Goal: Book appointment/travel/reservation

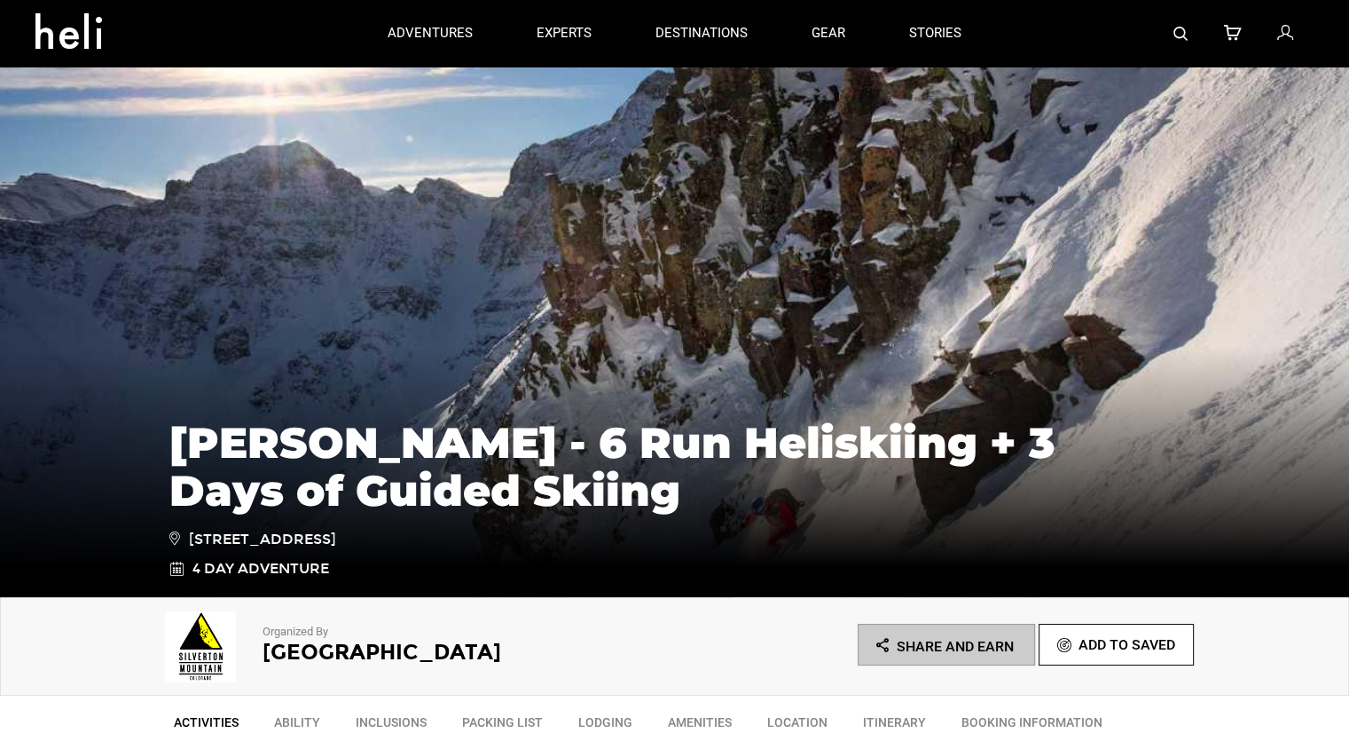
scroll to position [355, 0]
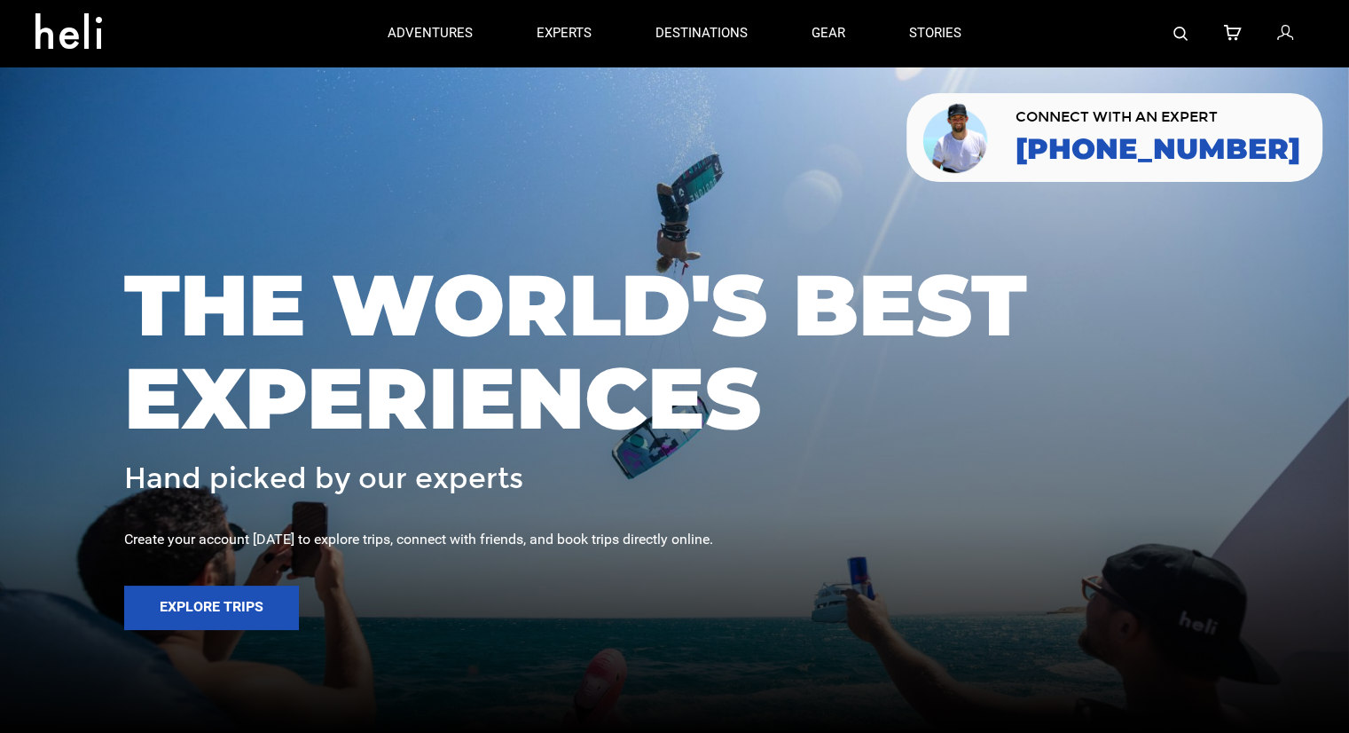
click at [1185, 33] on img at bounding box center [1180, 34] width 14 height 14
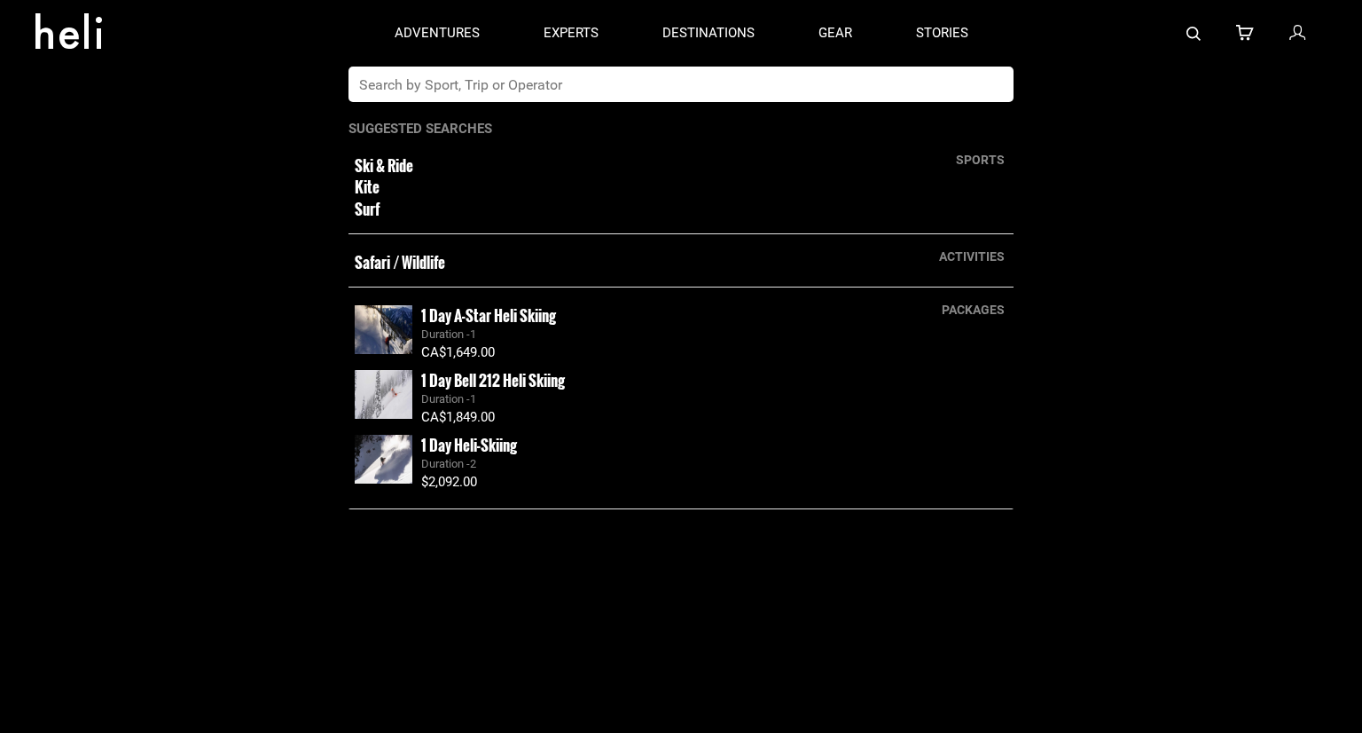
click at [699, 93] on input "text" at bounding box center [663, 84] width 629 height 35
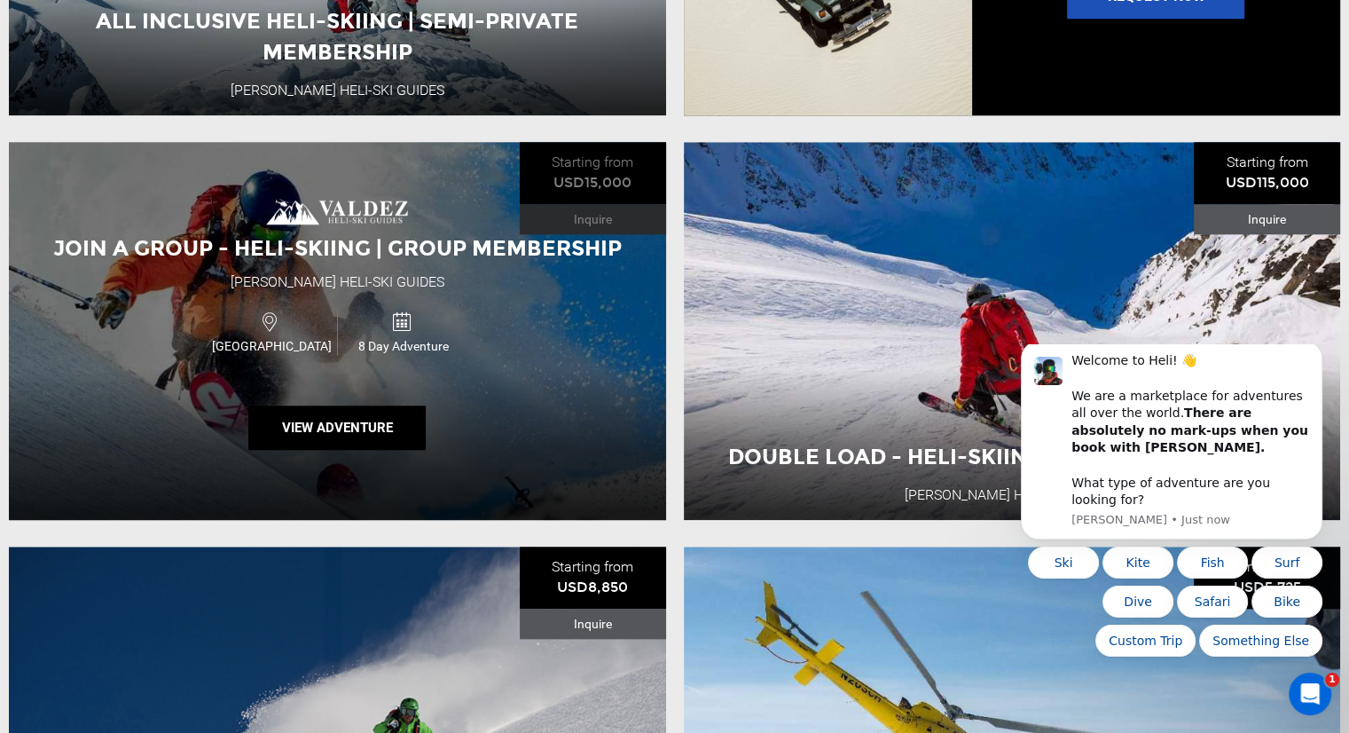
scroll to position [1774, 0]
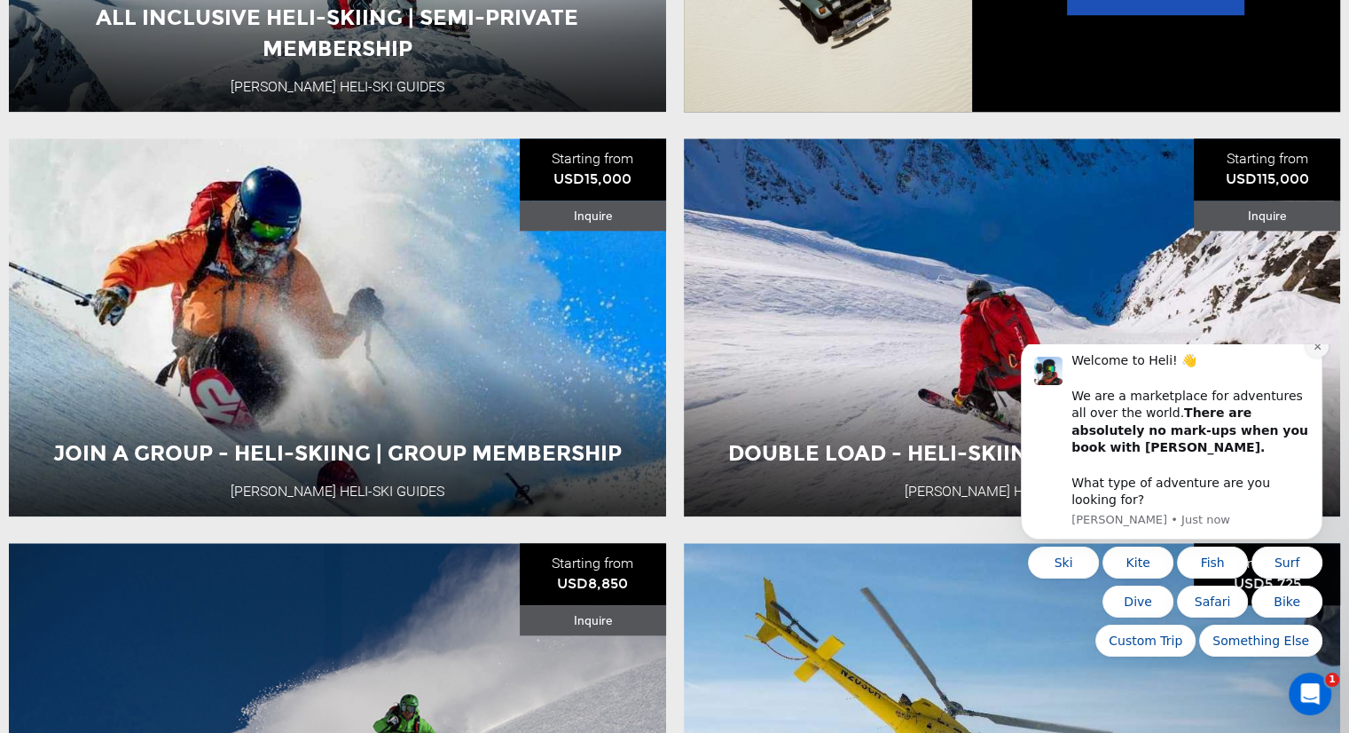
click at [1313, 351] on icon "Dismiss notification" at bounding box center [1318, 346] width 10 height 10
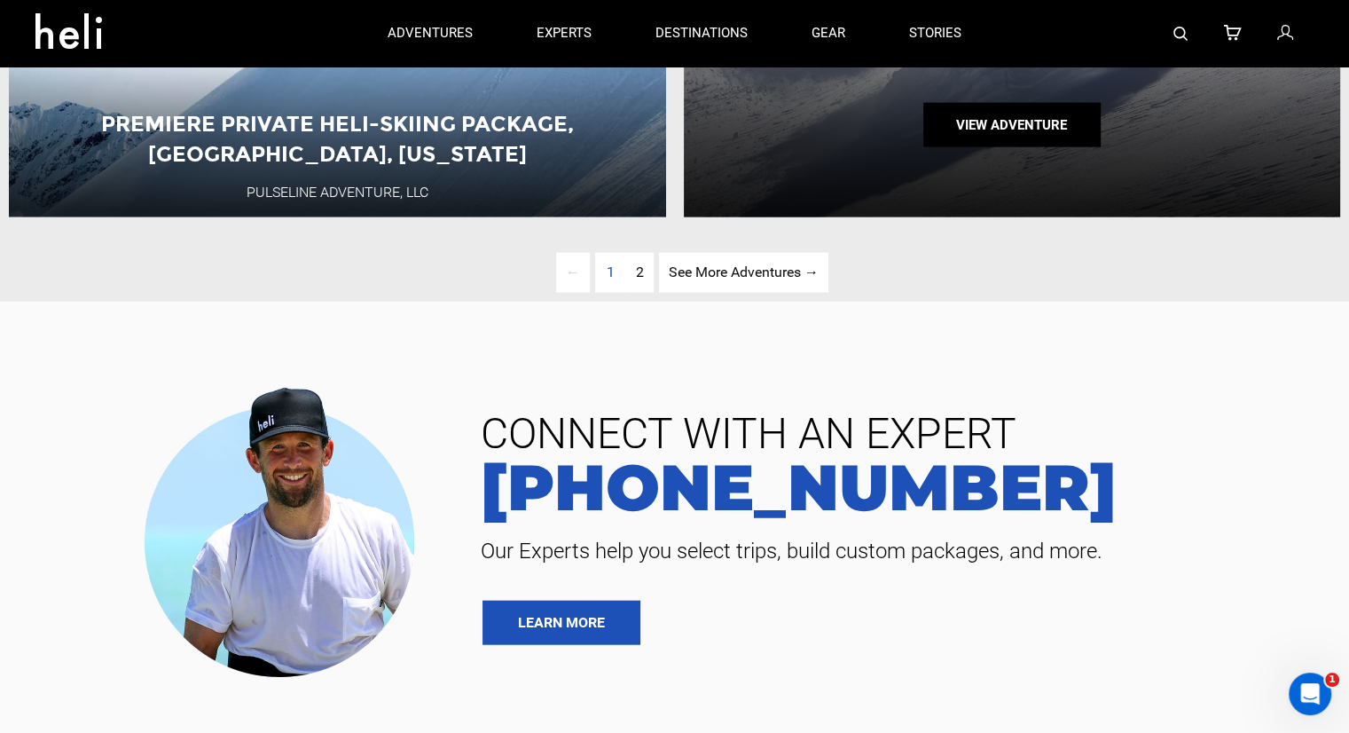
scroll to position [4080, 0]
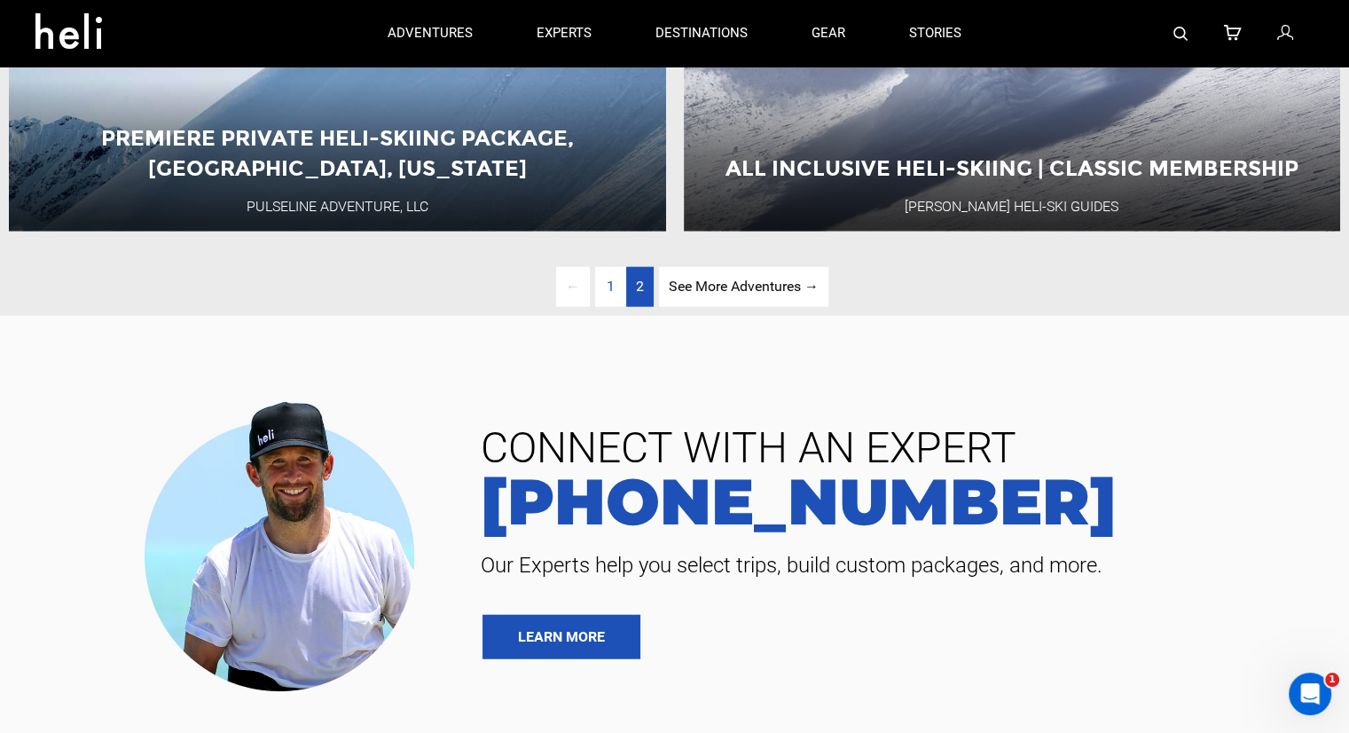
click at [637, 294] on span "2" at bounding box center [640, 286] width 8 height 17
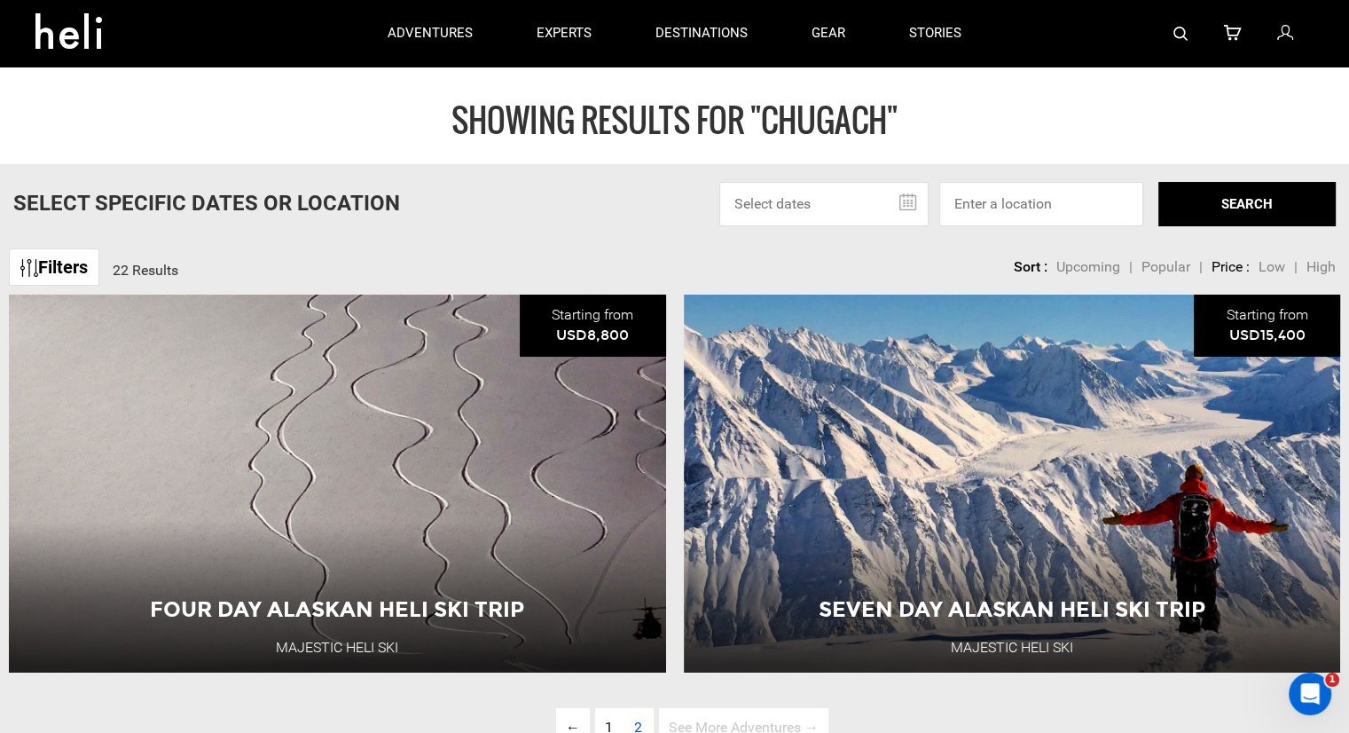
click at [1164, 31] on div at bounding box center [1153, 33] width 320 height 67
click at [1171, 33] on div at bounding box center [1153, 33] width 320 height 67
click at [1181, 35] on img at bounding box center [1180, 34] width 14 height 14
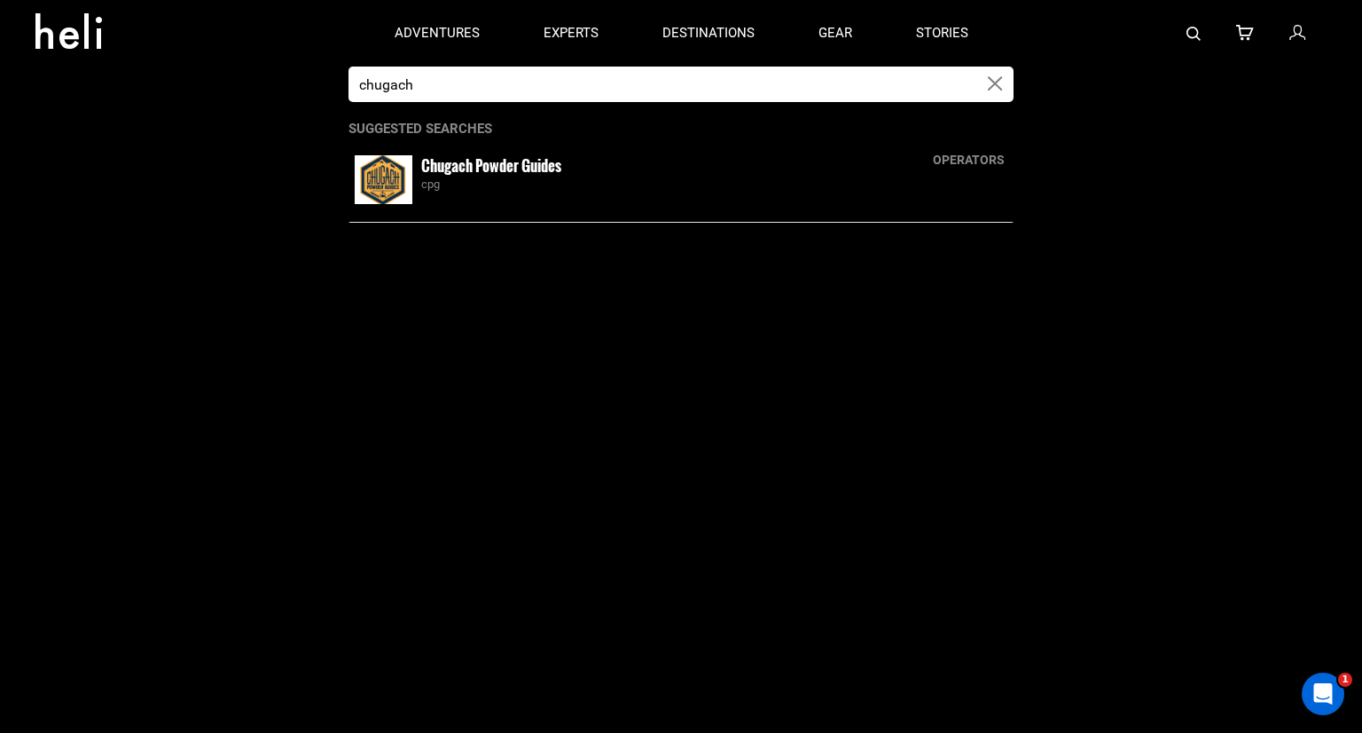
click at [859, 67] on input "chugach" at bounding box center [663, 84] width 629 height 35
click at [817, 82] on input "chugach" at bounding box center [663, 84] width 629 height 35
type input "c"
type input "majestic"
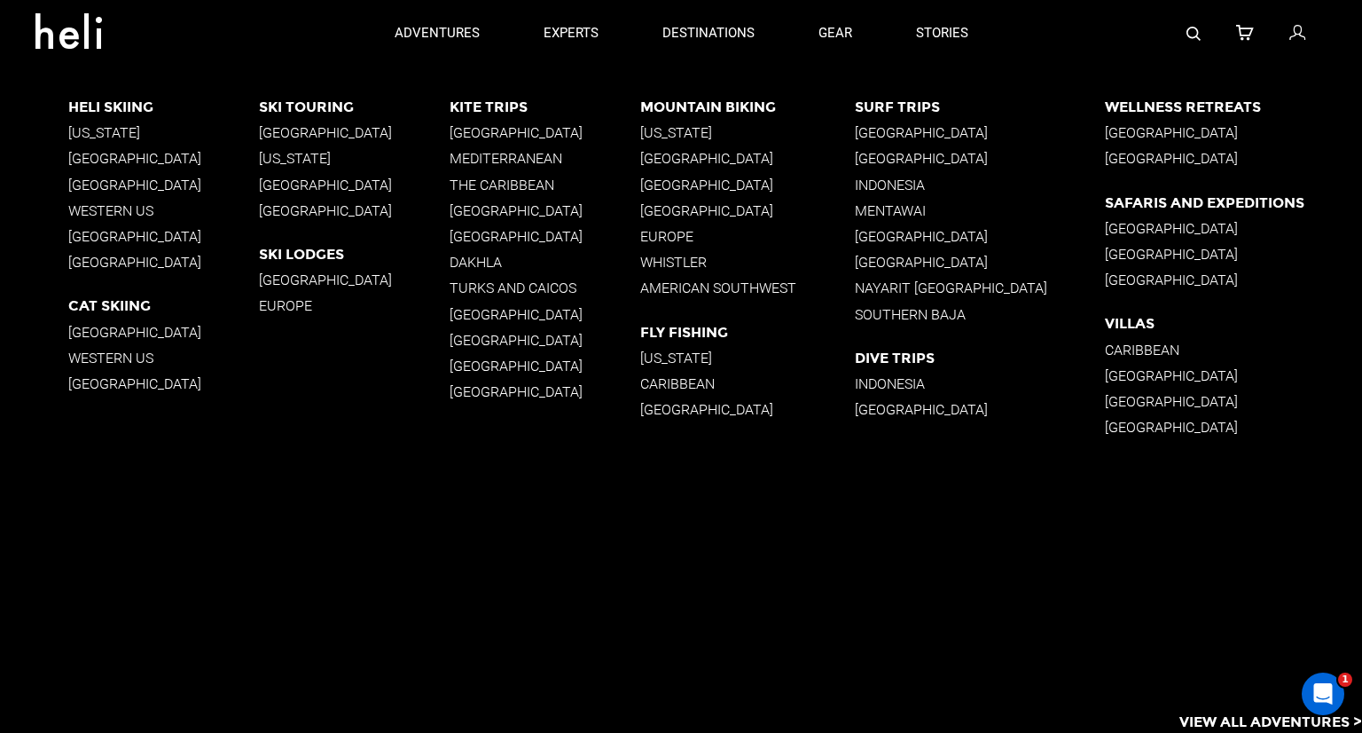
click at [80, 131] on p "Alaska" at bounding box center [163, 132] width 191 height 17
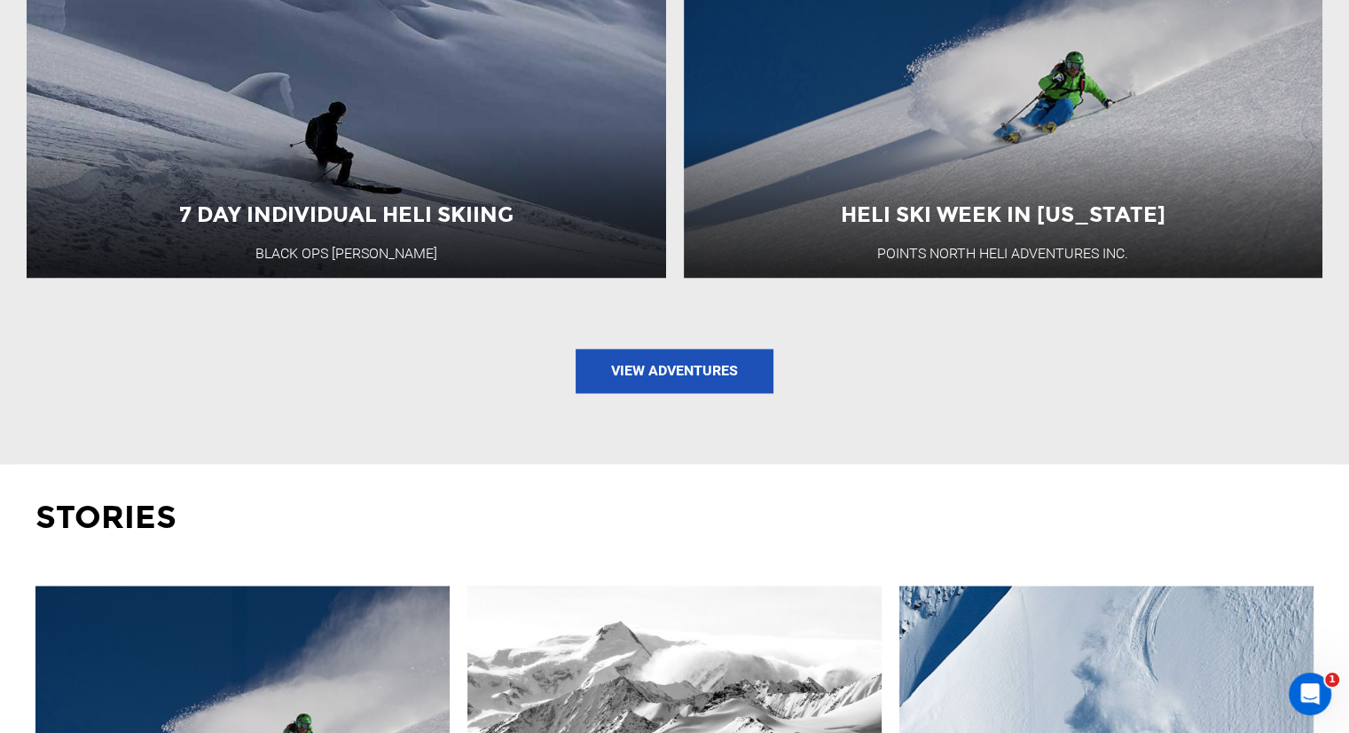
scroll to position [2838, 0]
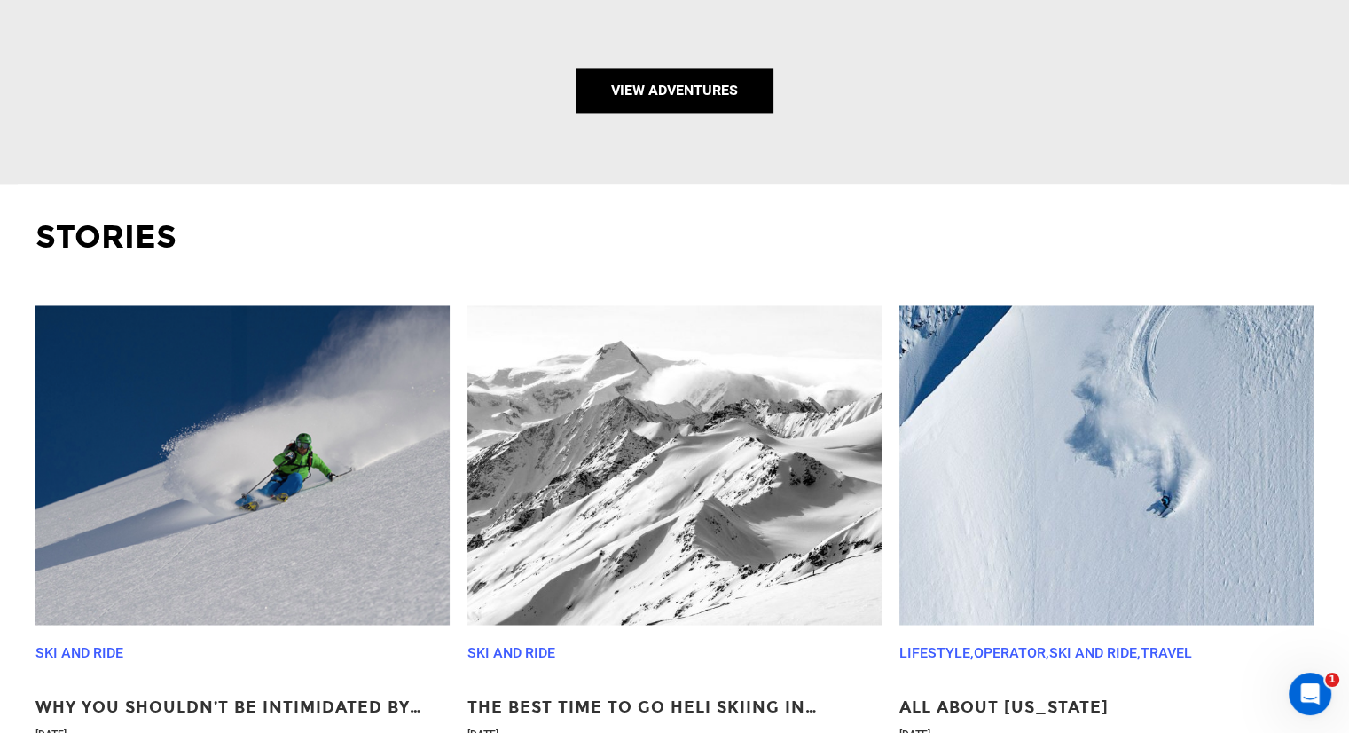
click at [669, 106] on link "View Adventures" at bounding box center [675, 90] width 198 height 44
type input "Heli Skiing"
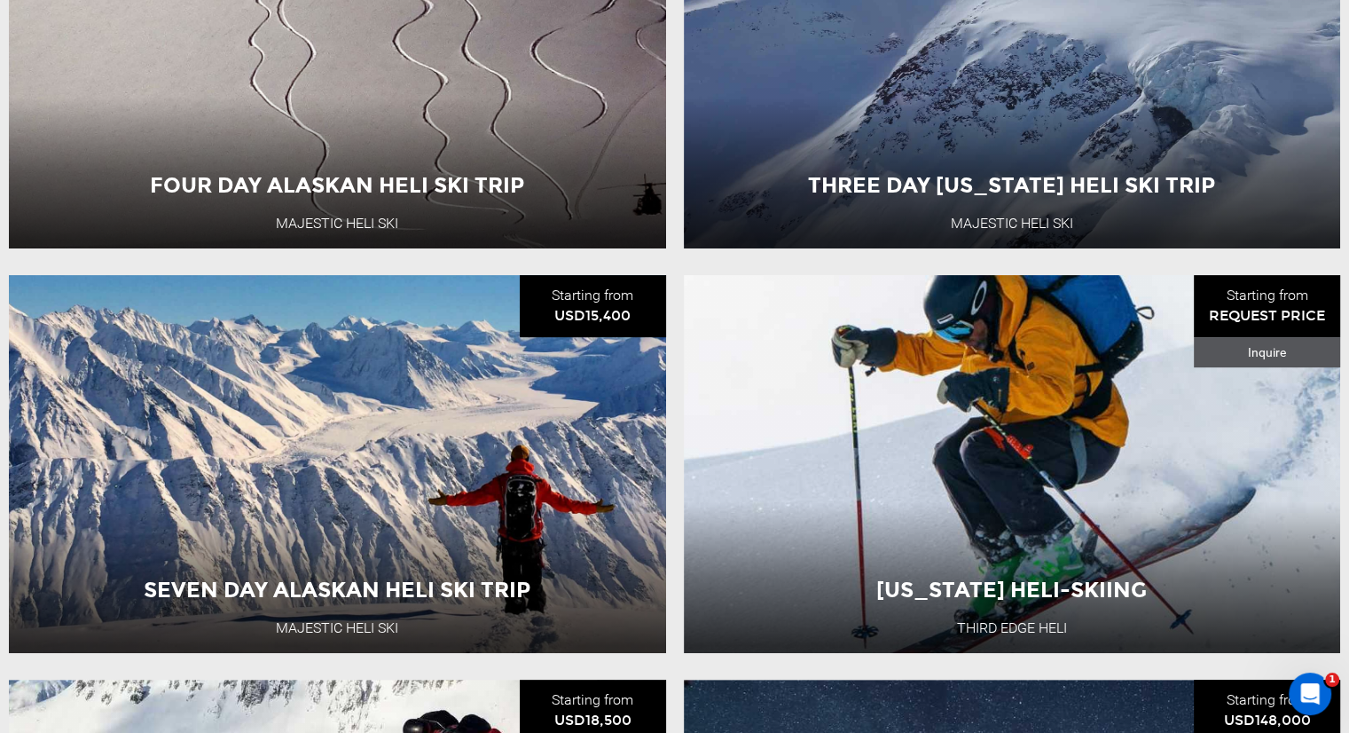
scroll to position [532, 0]
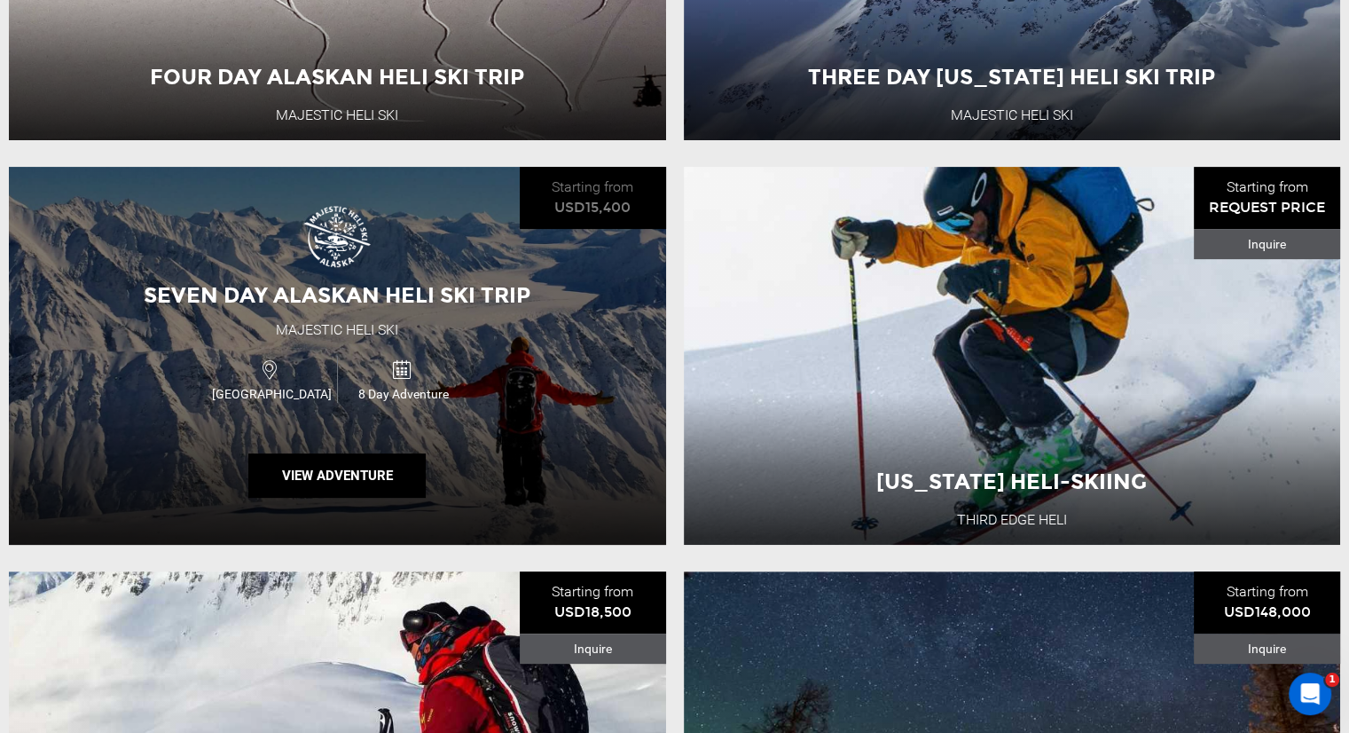
click at [376, 285] on div "Seven Day Alaskan Heli Ski Trip Majestic Heli Ski USA 8 Day Adventure View Adve…" at bounding box center [337, 356] width 657 height 378
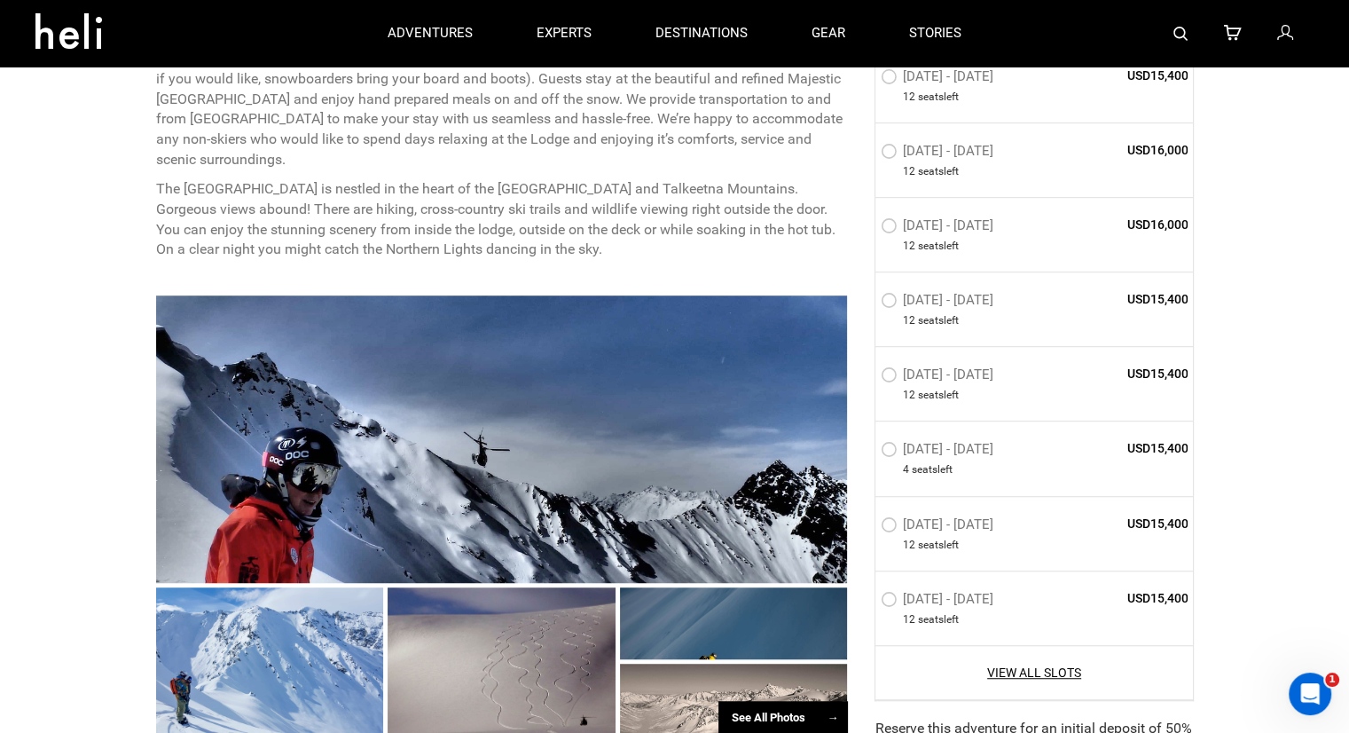
scroll to position [621, 0]
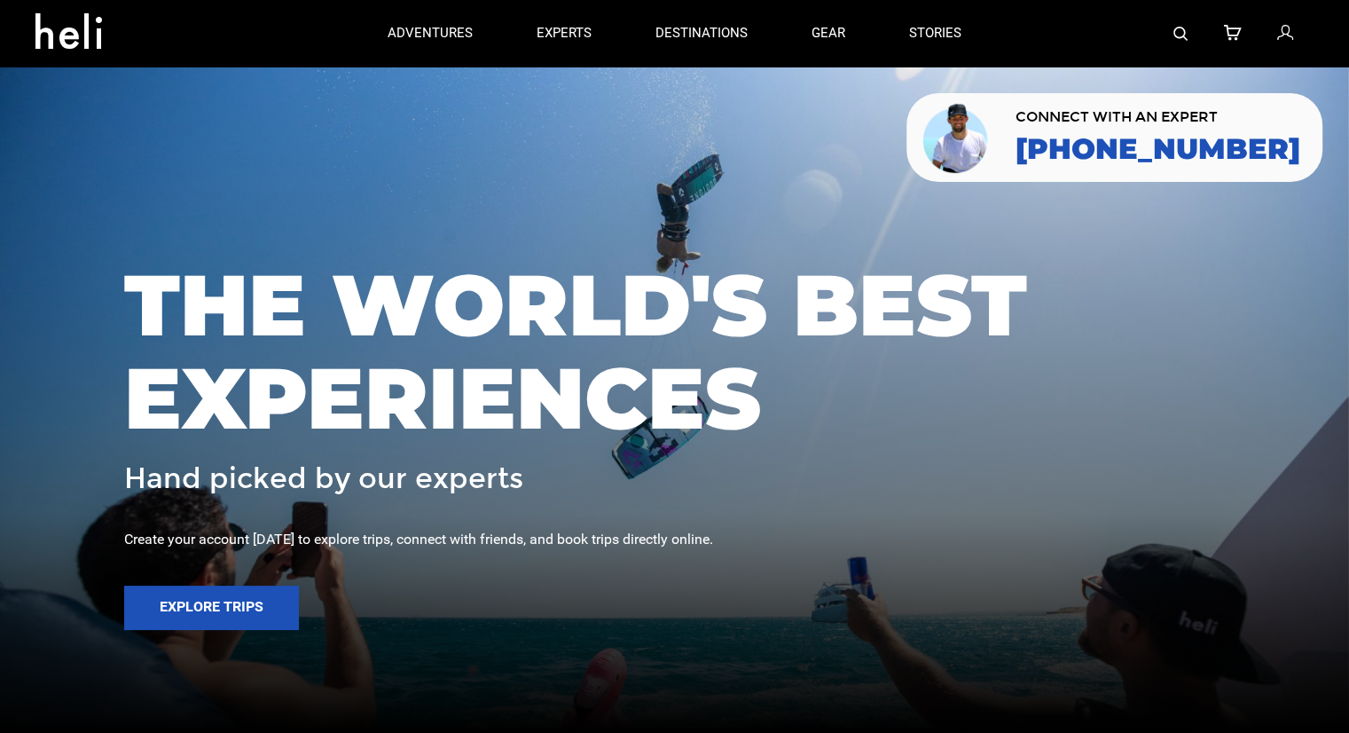
click at [1177, 33] on img at bounding box center [1180, 34] width 14 height 14
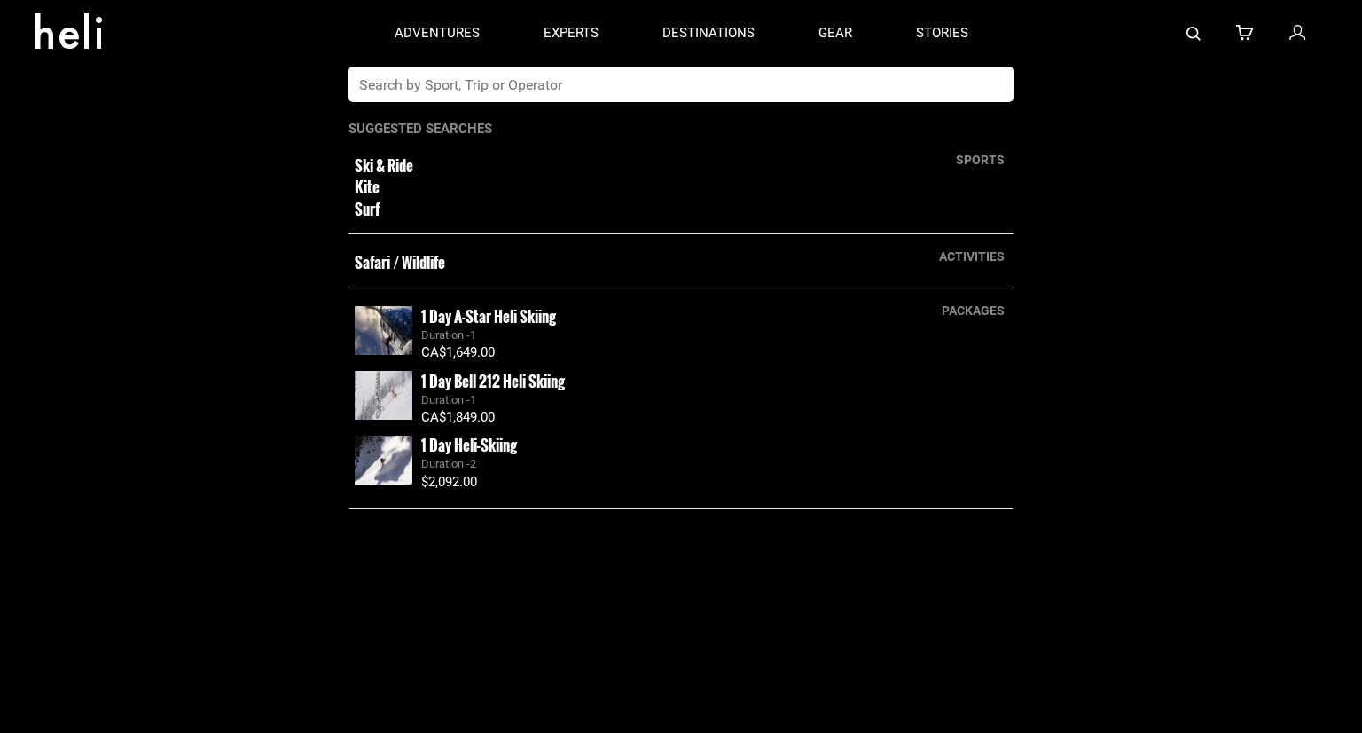
click at [766, 100] on input "text" at bounding box center [663, 84] width 629 height 35
click at [773, 88] on input "text" at bounding box center [663, 84] width 629 height 35
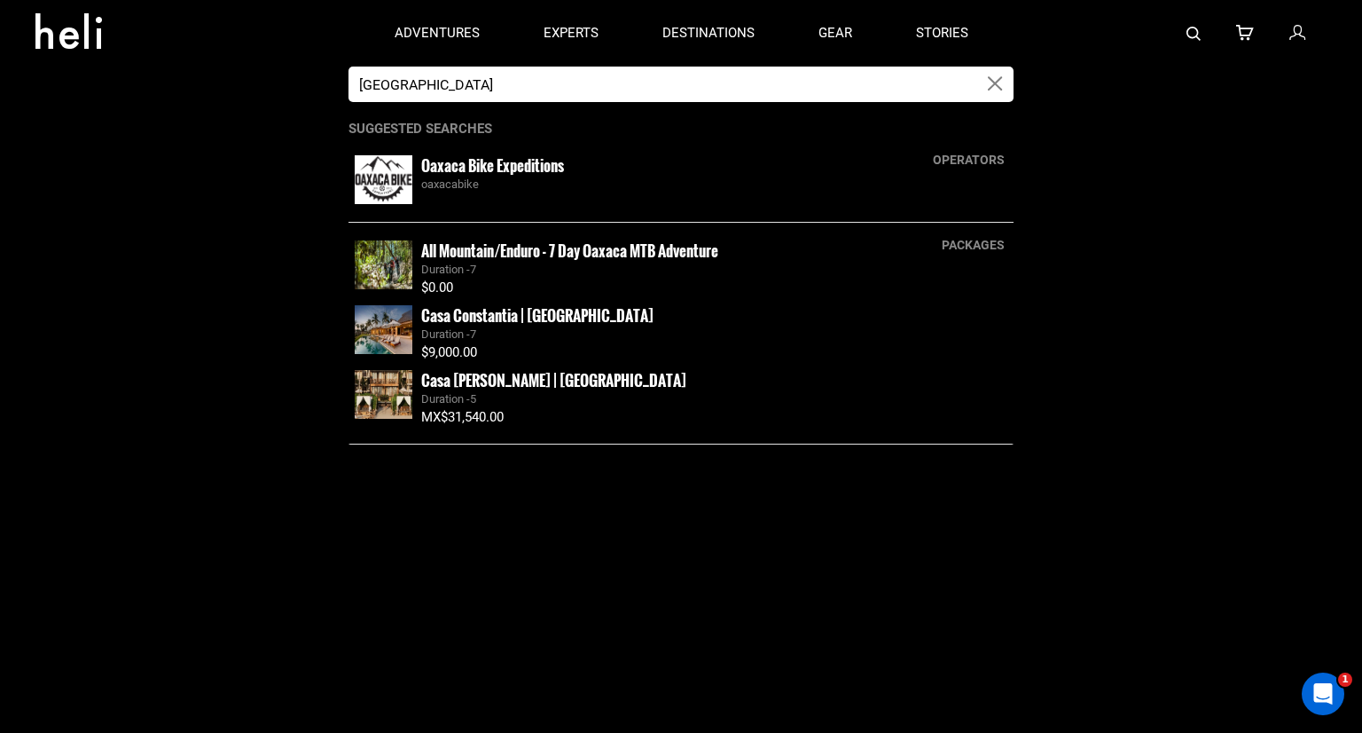
type input "oaxaca"
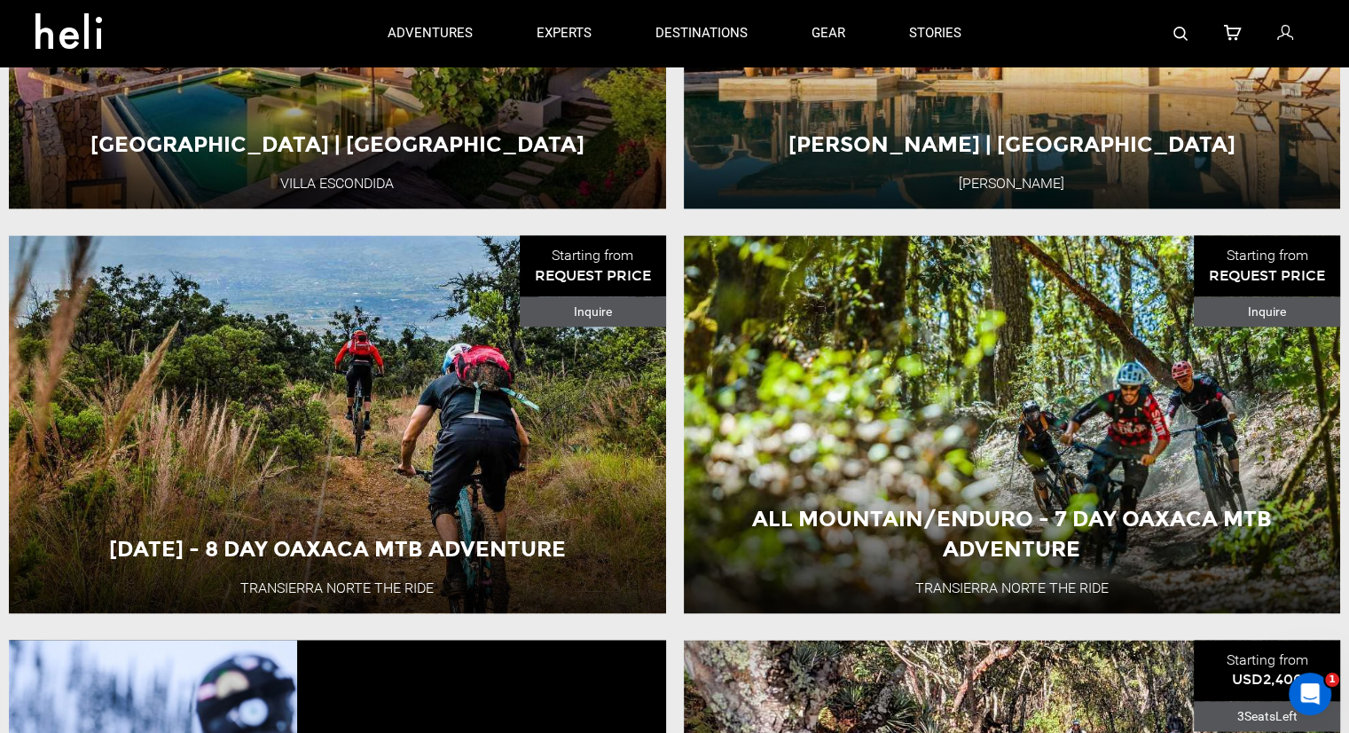
scroll to position [2483, 0]
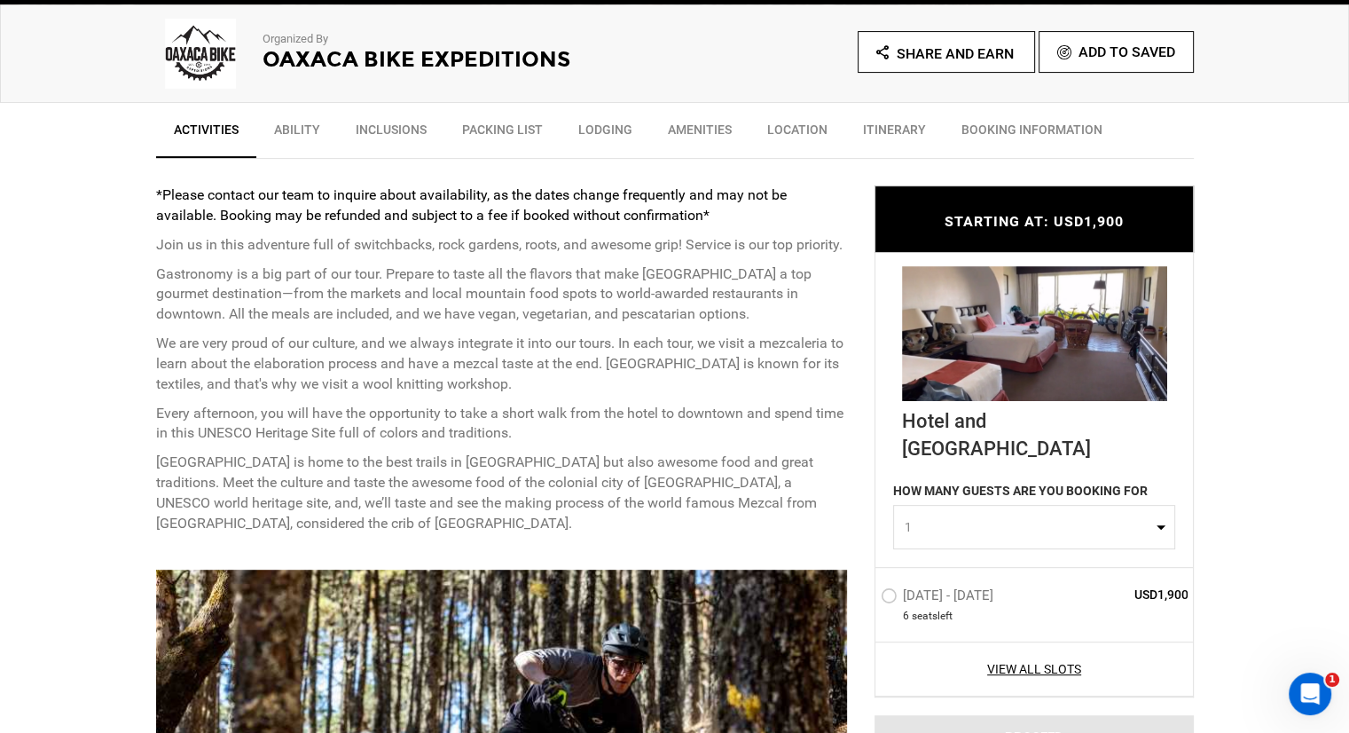
scroll to position [621, 0]
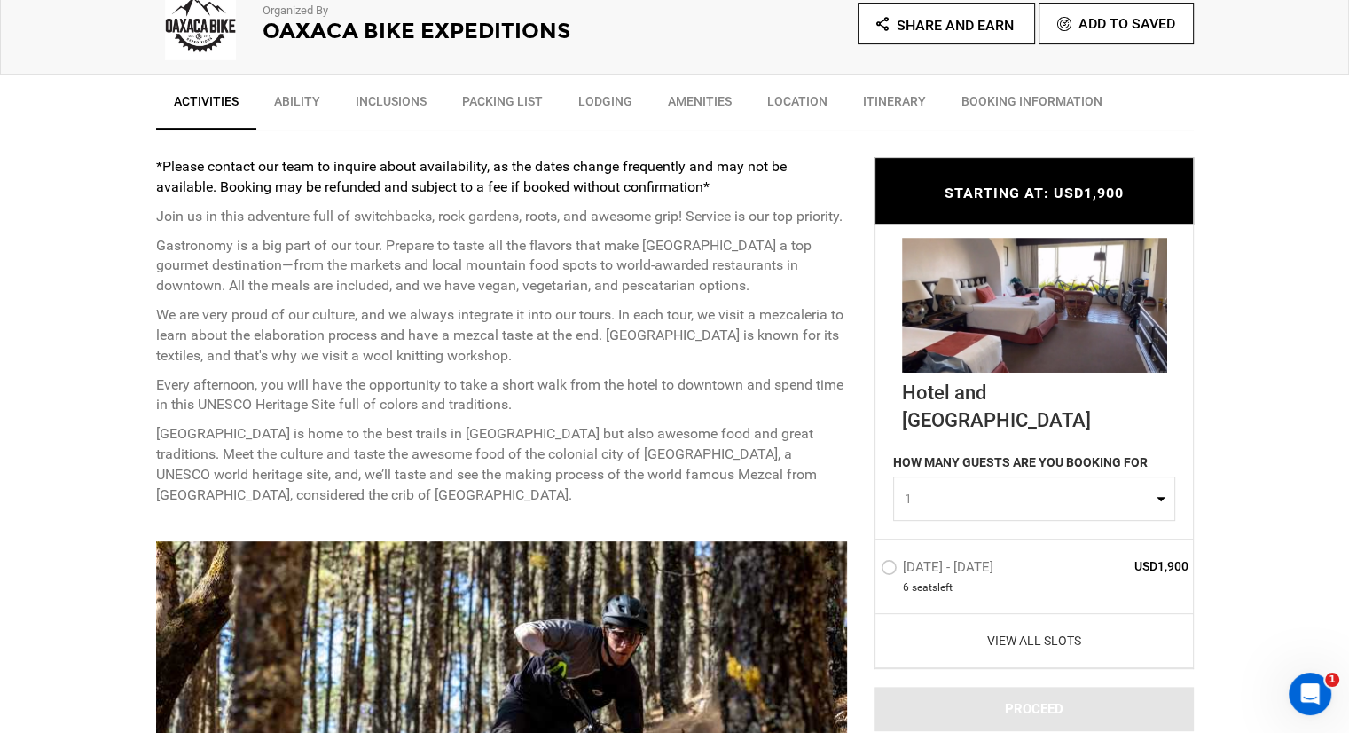
click at [1048, 632] on link "View All Slots" at bounding box center [1035, 641] width 308 height 18
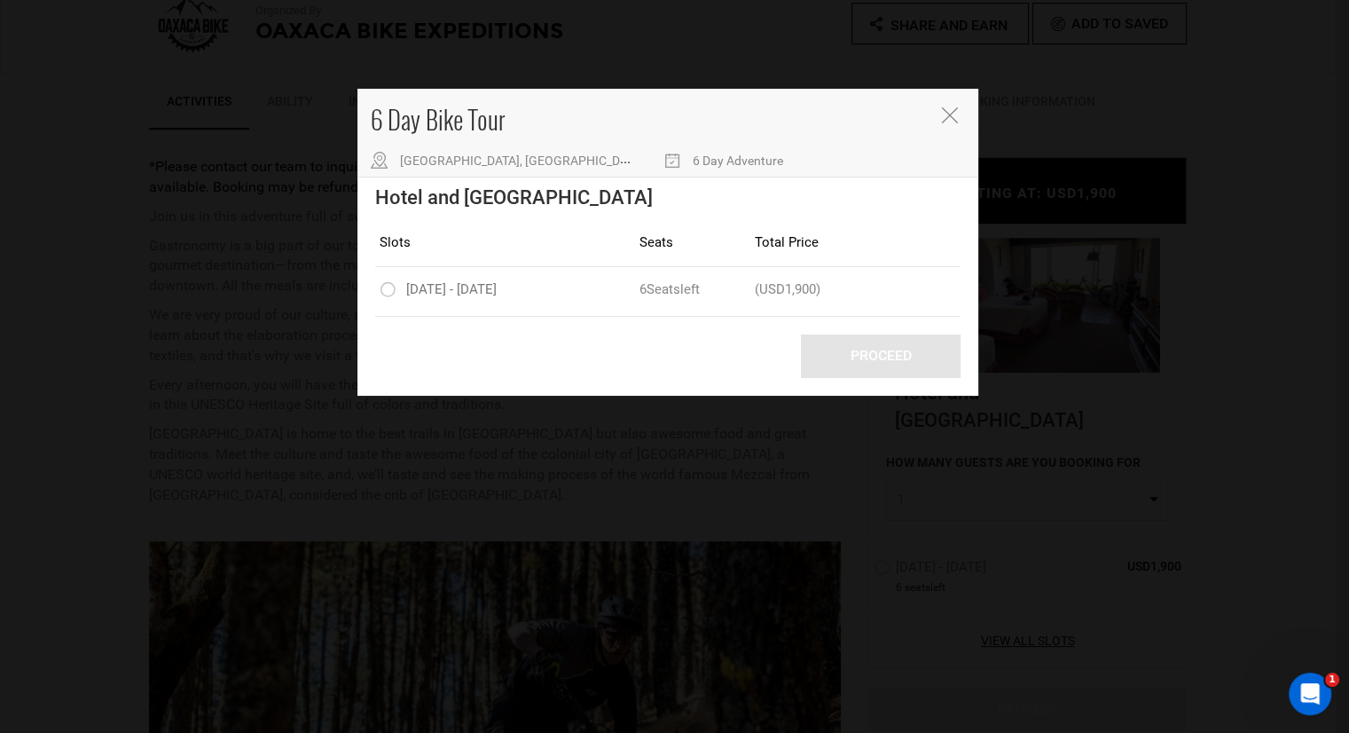
click at [1237, 152] on div "6 Day Bike Tour Oaxaca, Mexico 6 Day Adventure Hotel and Mountain Lodges Slots …" at bounding box center [674, 366] width 1349 height 733
